Goal: Communication & Community: Connect with others

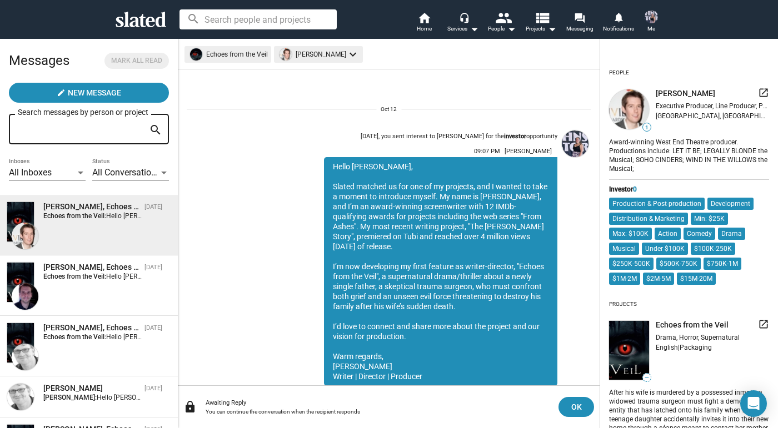
scroll to position [39, 0]
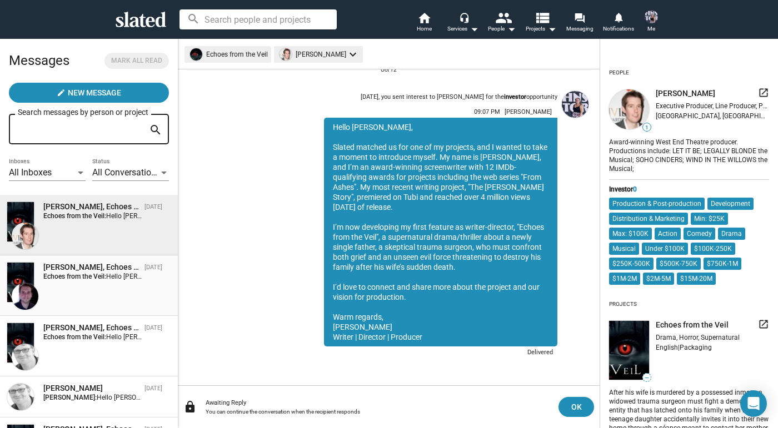
click at [124, 271] on div "[PERSON_NAME], Echoes from the Veil" at bounding box center [91, 267] width 97 height 11
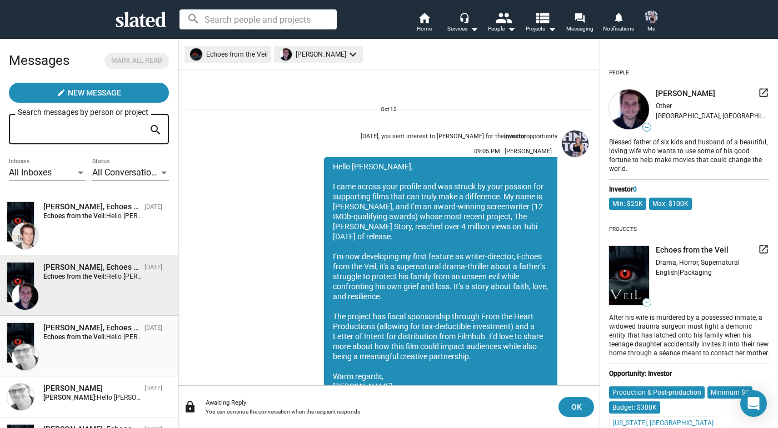
scroll to position [59, 0]
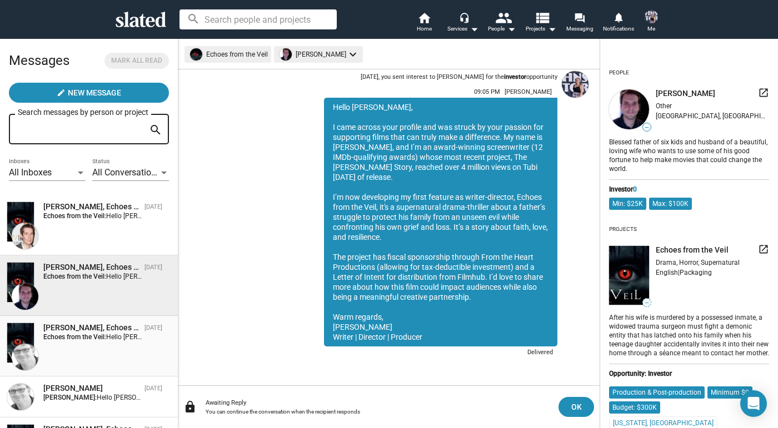
click at [124, 351] on div "[PERSON_NAME], Echoes from the Veil [DATE] Echoes from the Veil: Hello [PERSON_…" at bounding box center [89, 346] width 164 height 47
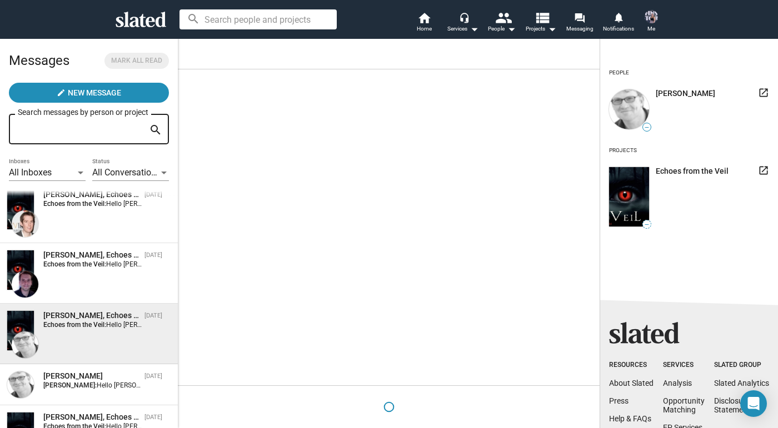
scroll to position [15, 0]
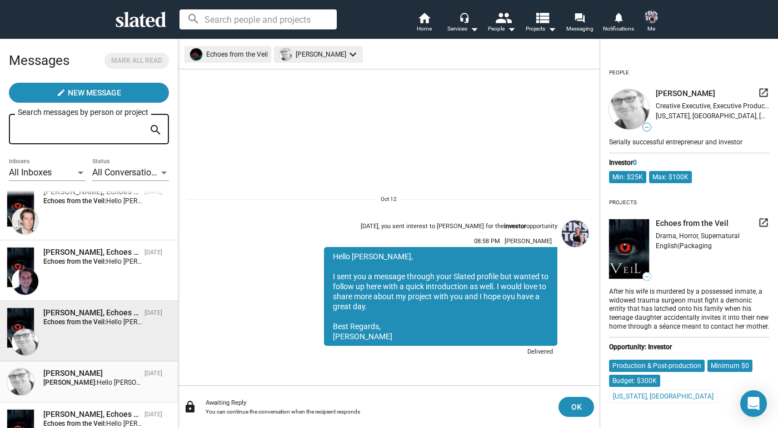
click at [123, 373] on div "[PERSON_NAME]" at bounding box center [91, 373] width 97 height 11
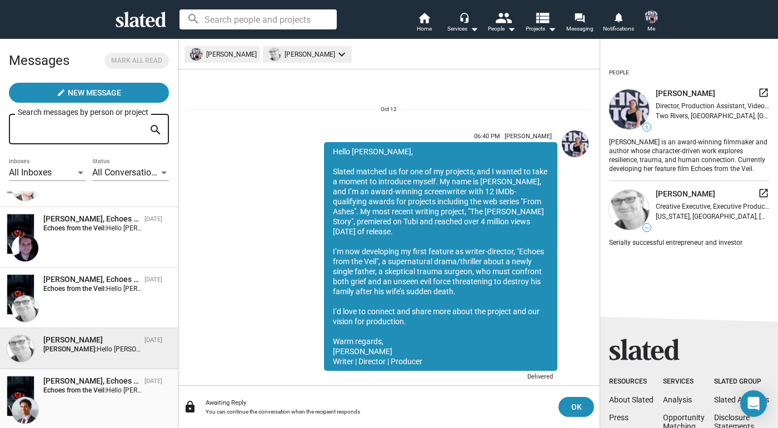
scroll to position [25, 0]
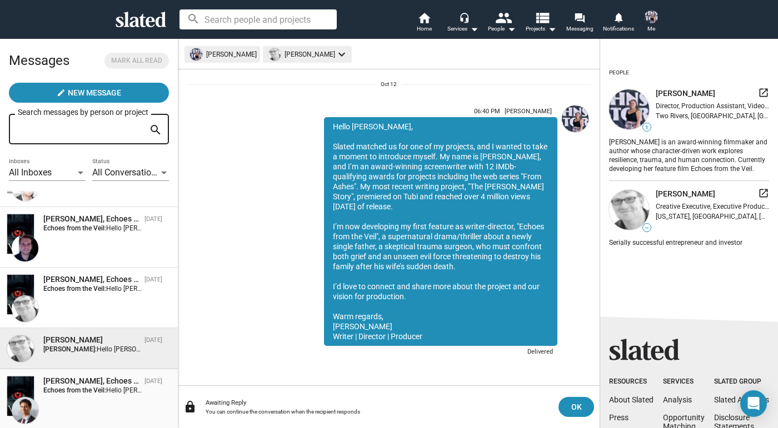
click at [123, 379] on div "[PERSON_NAME], Echoes from the Veil" at bounding box center [91, 381] width 97 height 11
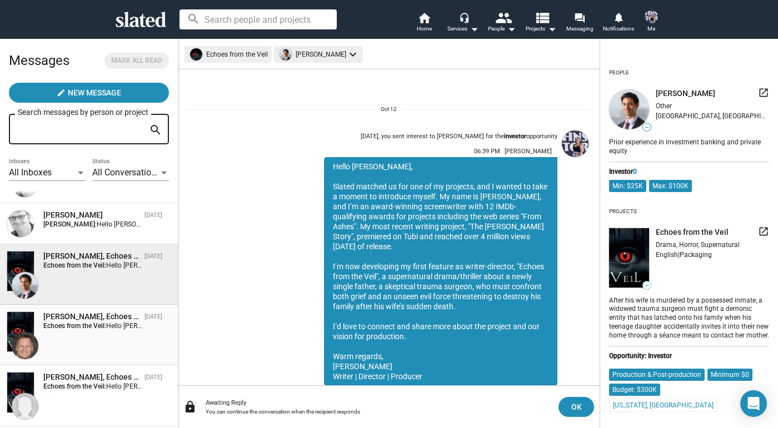
scroll to position [39, 0]
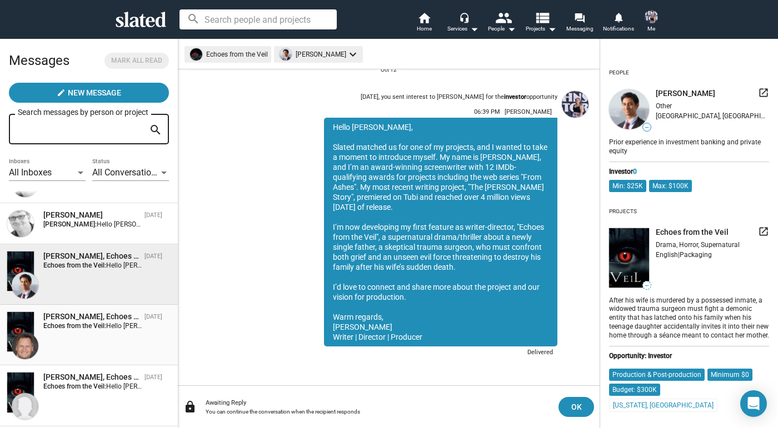
click at [118, 346] on div "[PERSON_NAME] van der Sloot, Echoes from the Veil [DATE] Echoes from the Veil: …" at bounding box center [89, 335] width 164 height 47
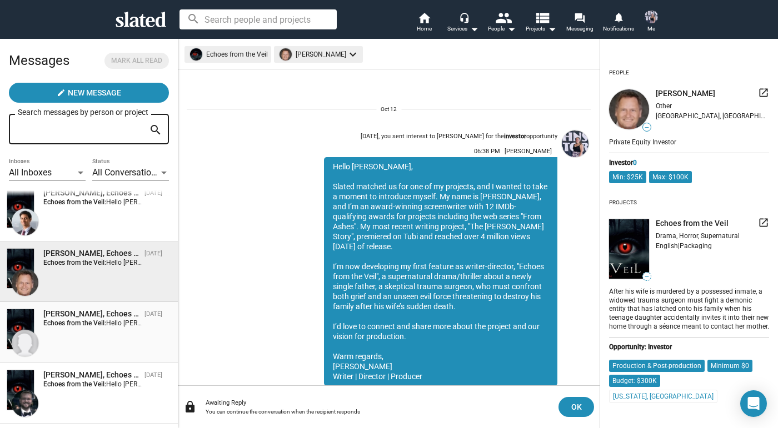
scroll to position [39, 0]
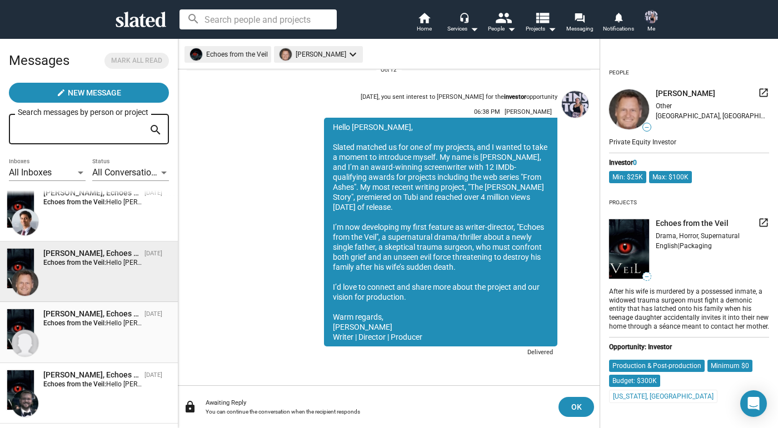
click at [118, 335] on div "[PERSON_NAME], Echoes from the Veil [DATE] Echoes from the Veil: Hello [PERSON_…" at bounding box center [89, 332] width 164 height 47
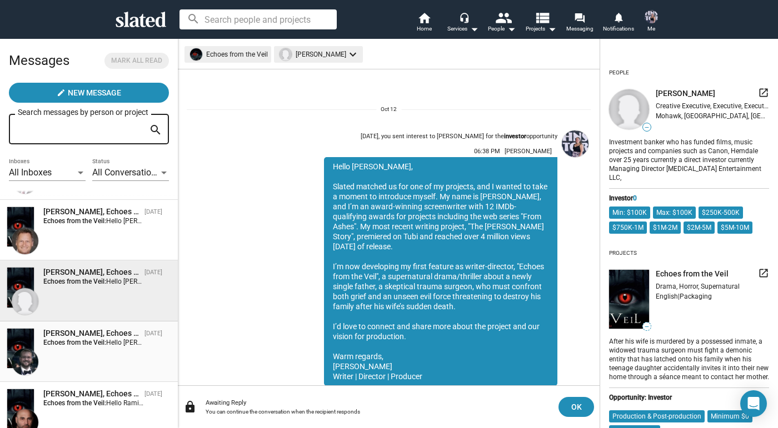
scroll to position [39, 0]
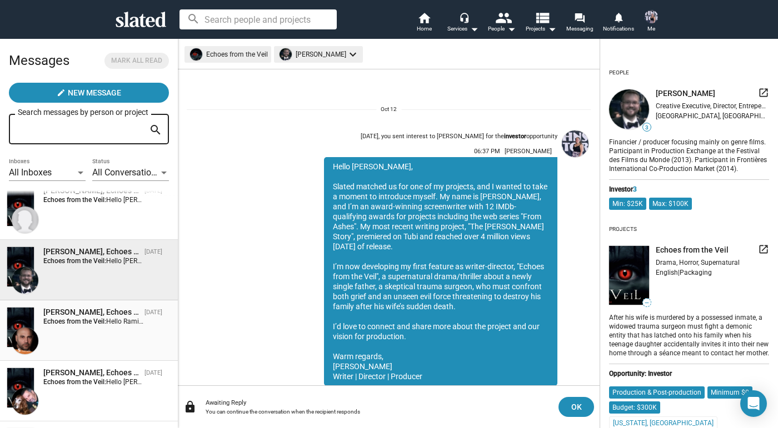
scroll to position [39, 0]
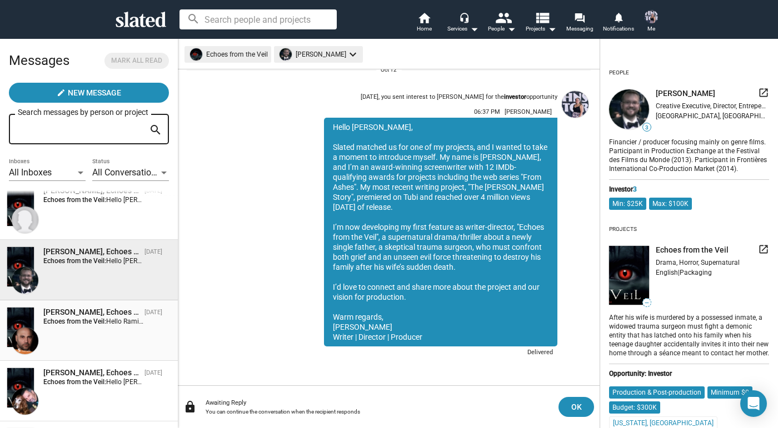
click at [119, 338] on div "[PERSON_NAME], Echoes from the Veil [DATE] Echoes from the Veil: Hello [PERSON_…" at bounding box center [89, 330] width 164 height 47
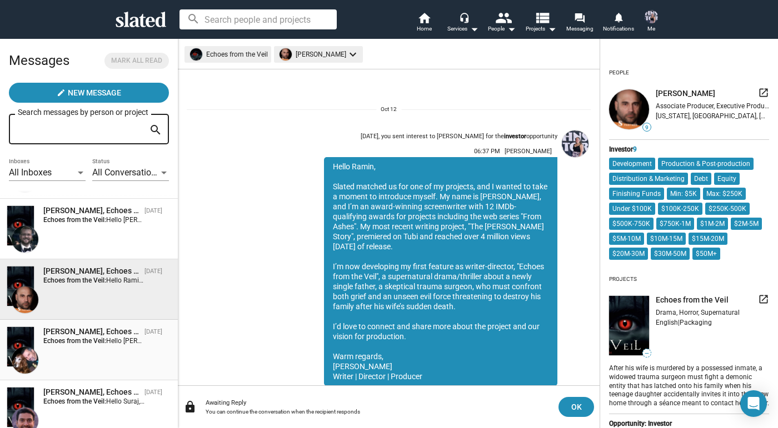
scroll to position [39, 0]
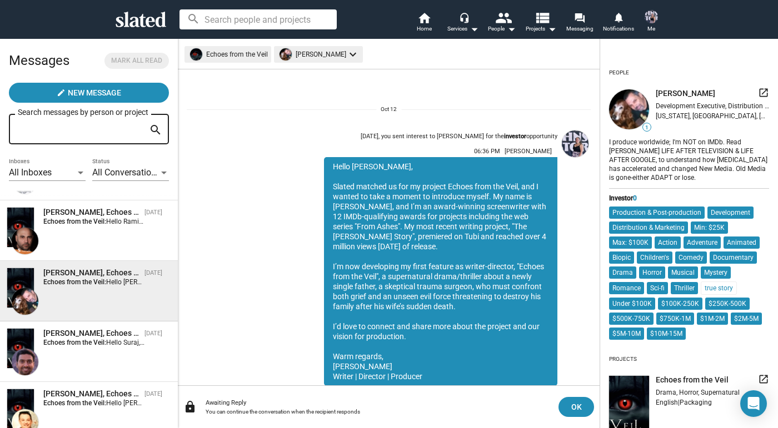
scroll to position [39, 0]
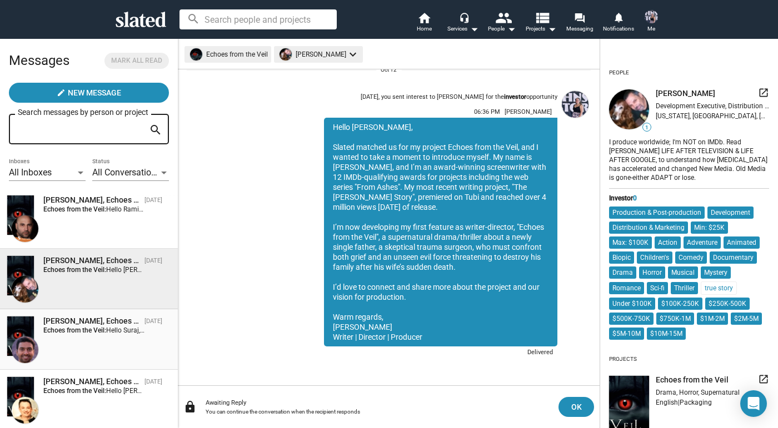
click at [119, 338] on div "[PERSON_NAME], Echoes from the Veil [DATE] Echoes from the Veil: Hello [PERSON_…" at bounding box center [89, 339] width 164 height 47
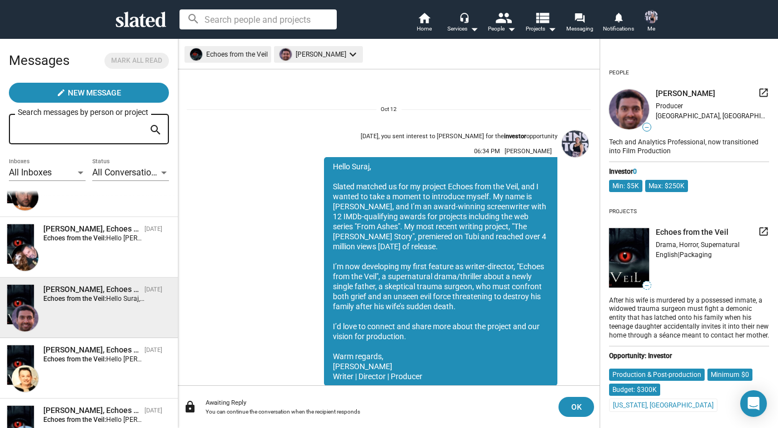
scroll to position [39, 0]
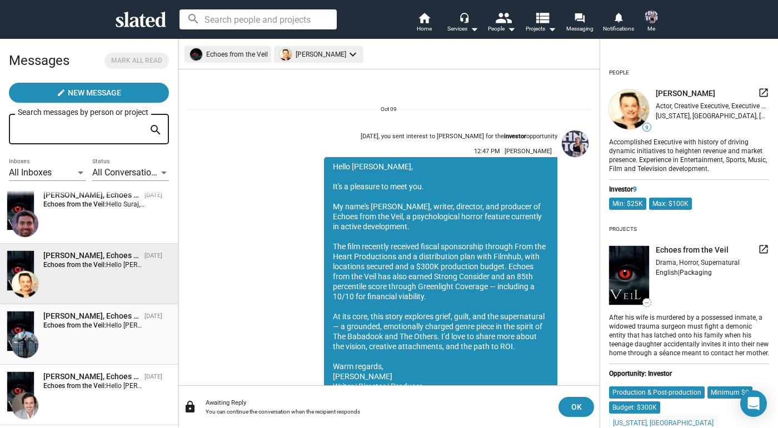
scroll to position [49, 0]
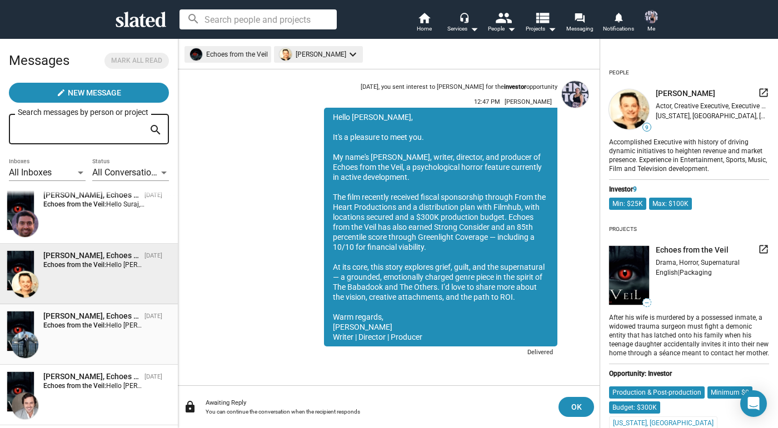
click at [120, 348] on div "[PERSON_NAME], Echoes from the Veil [DATE] Echoes from the Veil: Hello [PERSON_…" at bounding box center [89, 334] width 164 height 47
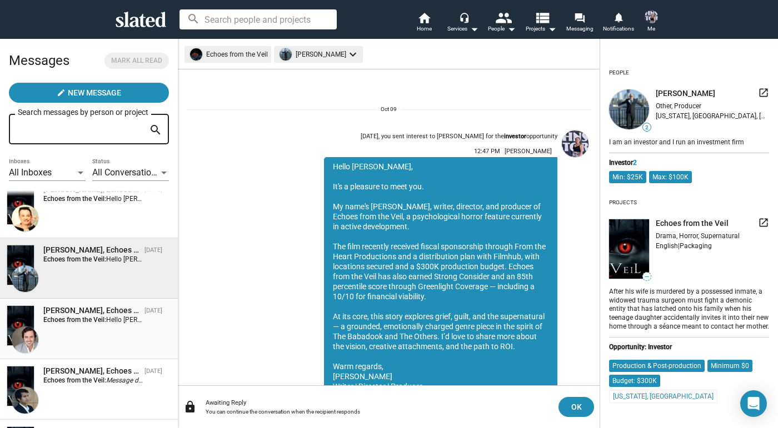
scroll to position [49, 0]
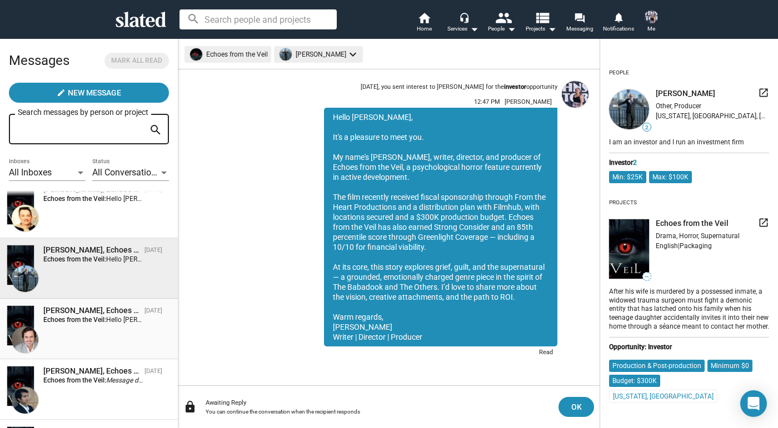
click at [120, 340] on div "[PERSON_NAME], Echoes from the Veil [DATE] Echoes from the Veil: Hello [PERSON_…" at bounding box center [89, 329] width 164 height 47
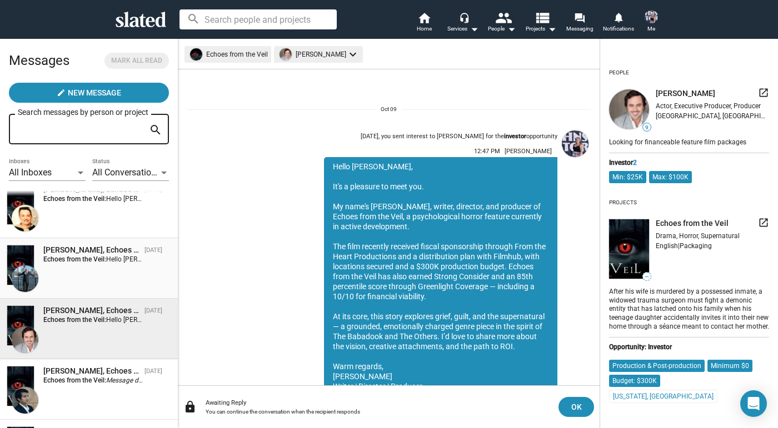
scroll to position [49, 0]
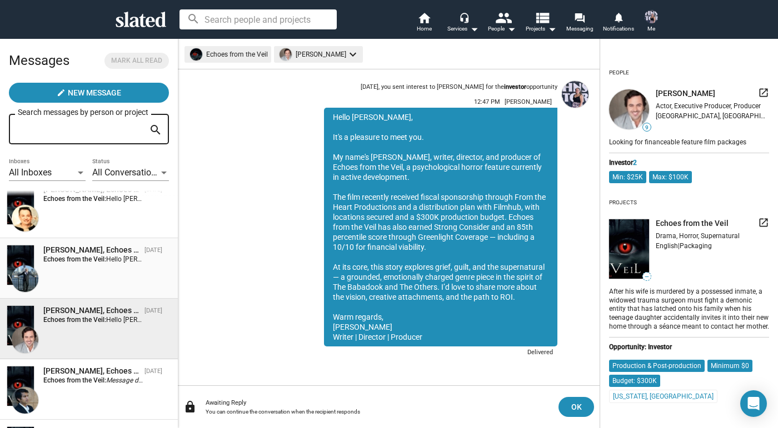
click at [106, 285] on div "[PERSON_NAME], Echoes from the Veil [DATE] Echoes from the Veil: Hello [PERSON_…" at bounding box center [89, 268] width 164 height 47
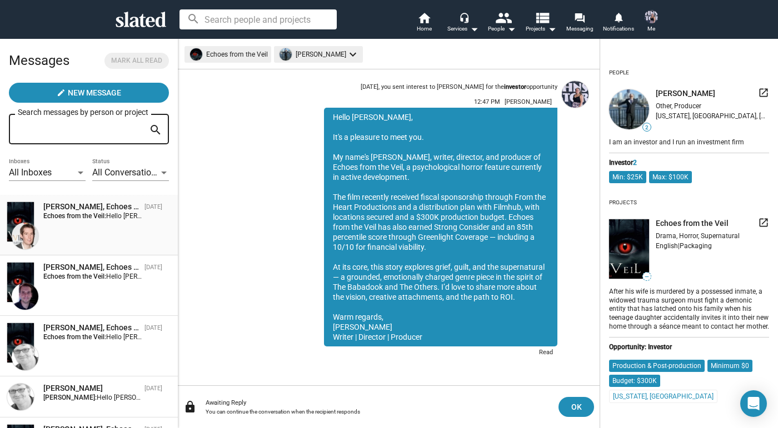
click at [113, 240] on div "[PERSON_NAME], Echoes from the Veil [DATE] Echoes from the Veil: Hello [PERSON_…" at bounding box center [89, 225] width 164 height 47
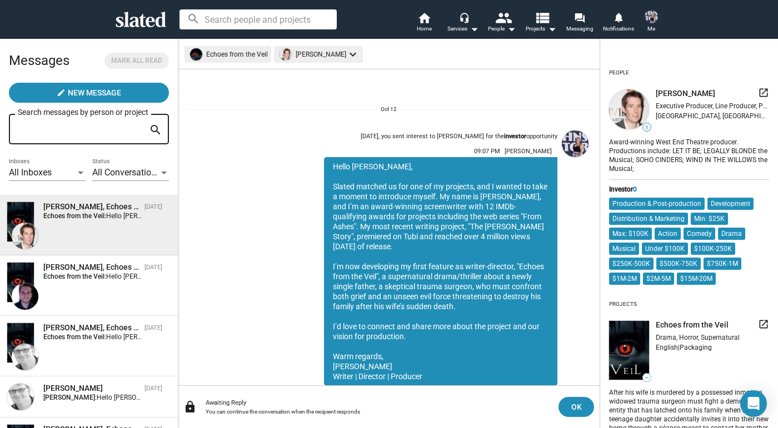
scroll to position [39, 0]
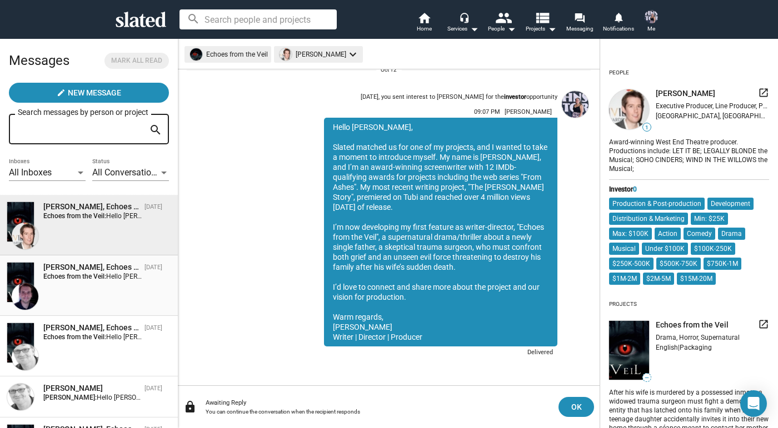
click at [104, 274] on strong "Echoes from the Veil:" at bounding box center [74, 277] width 63 height 8
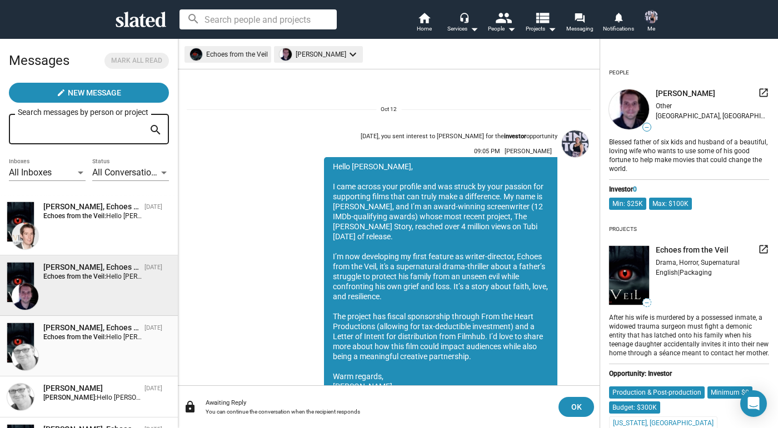
scroll to position [59, 0]
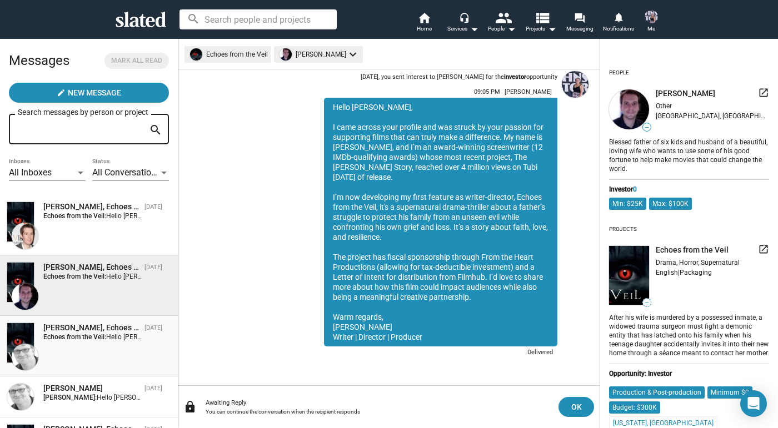
click at [113, 334] on span "Hello [PERSON_NAME], I sent you a message through your Slated profile but wante…" at bounding box center [484, 337] width 756 height 8
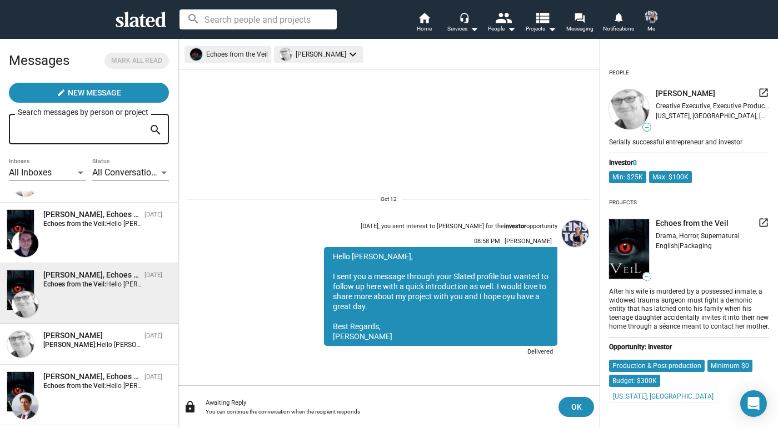
scroll to position [63, 0]
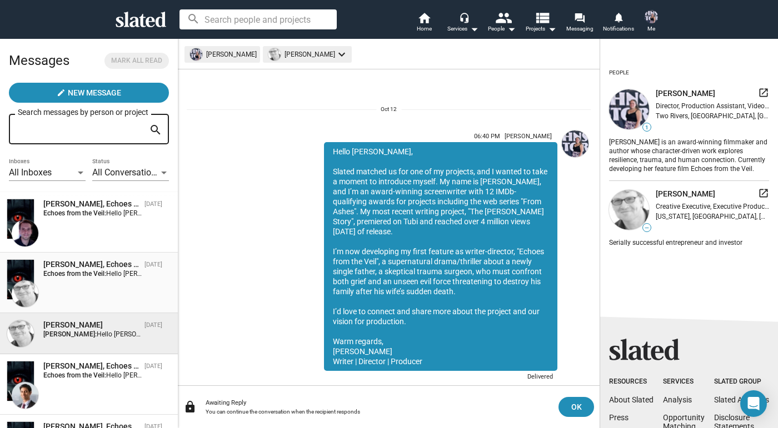
scroll to position [25, 0]
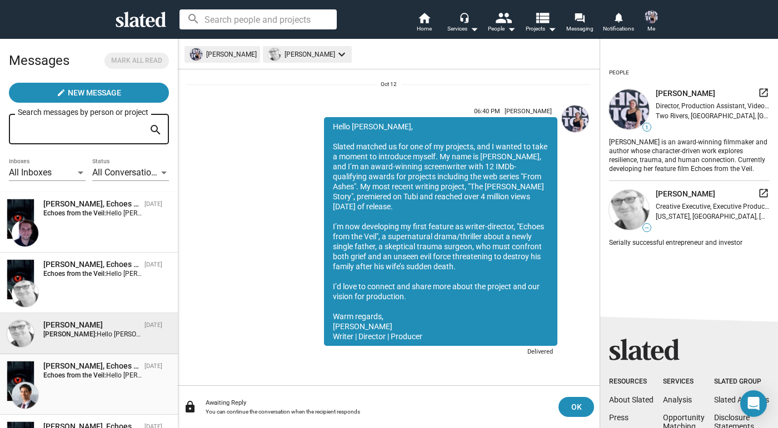
click at [123, 380] on div "[PERSON_NAME], Echoes from the Veil [DATE] Echoes from the Veil: Hello [PERSON_…" at bounding box center [89, 384] width 164 height 47
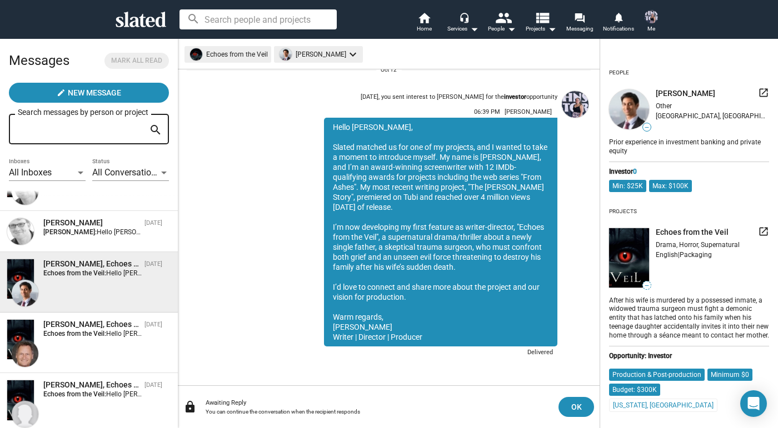
scroll to position [192, 0]
